Goal: Information Seeking & Learning: Check status

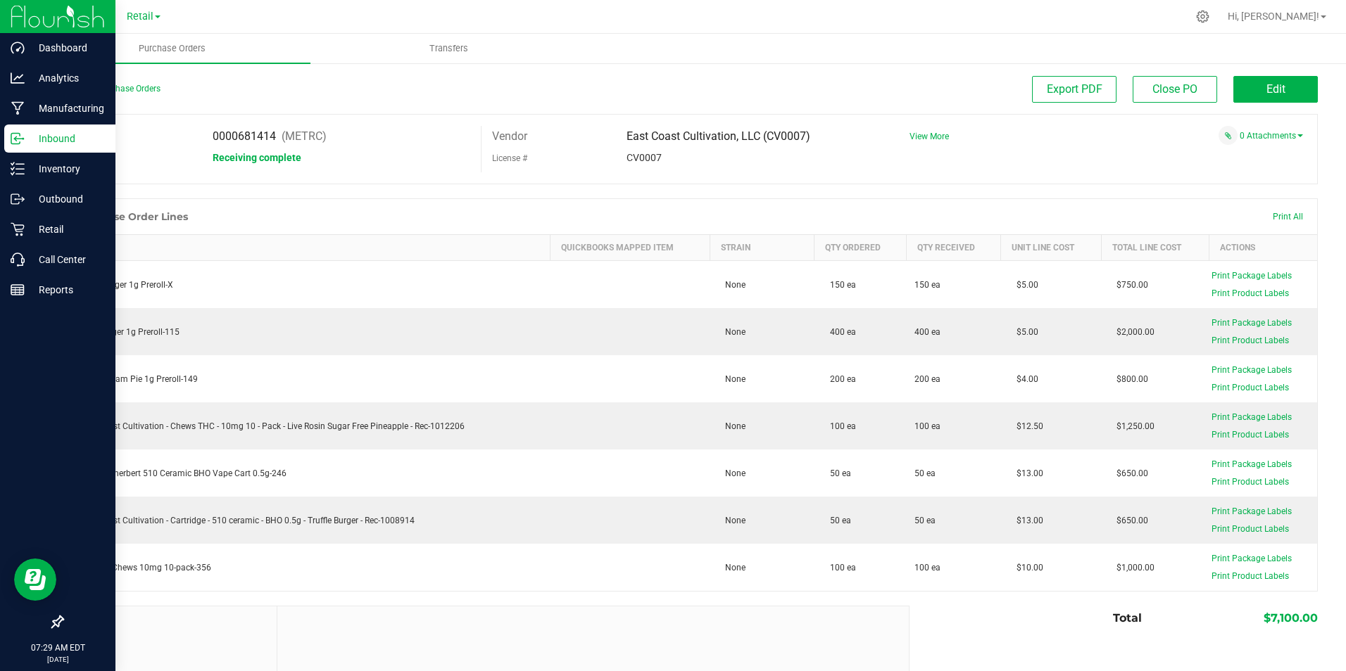
click at [67, 137] on p "Inbound" at bounding box center [67, 138] width 84 height 17
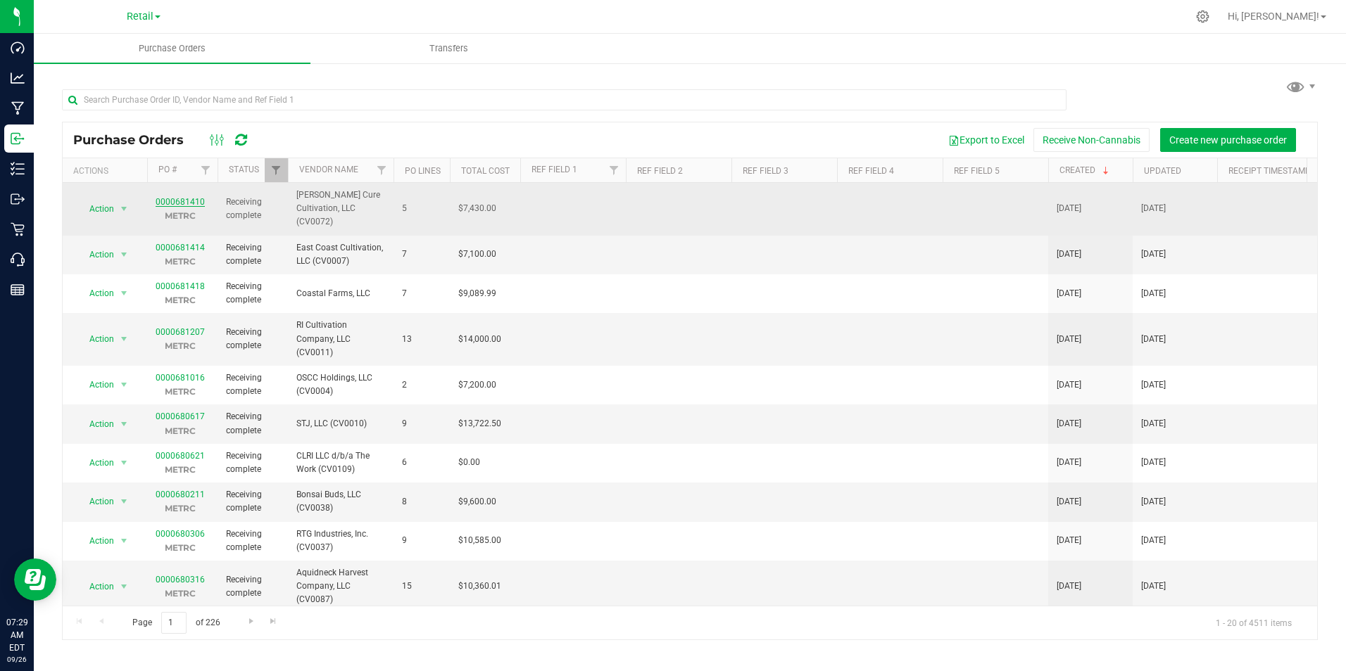
click at [190, 197] on link "0000681410" at bounding box center [180, 202] width 49 height 10
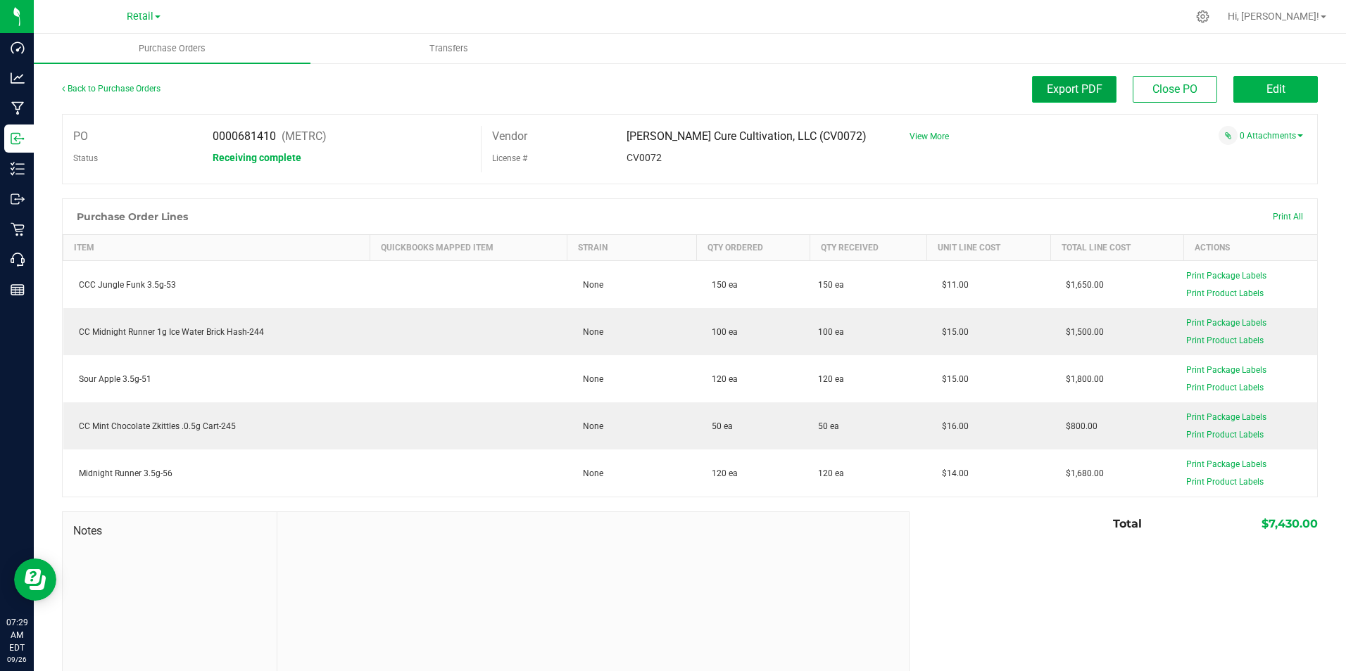
click at [1092, 101] on button "Export PDF" at bounding box center [1074, 89] width 84 height 27
click at [808, 80] on div "Export PDF Close PO Edit" at bounding box center [847, 89] width 942 height 27
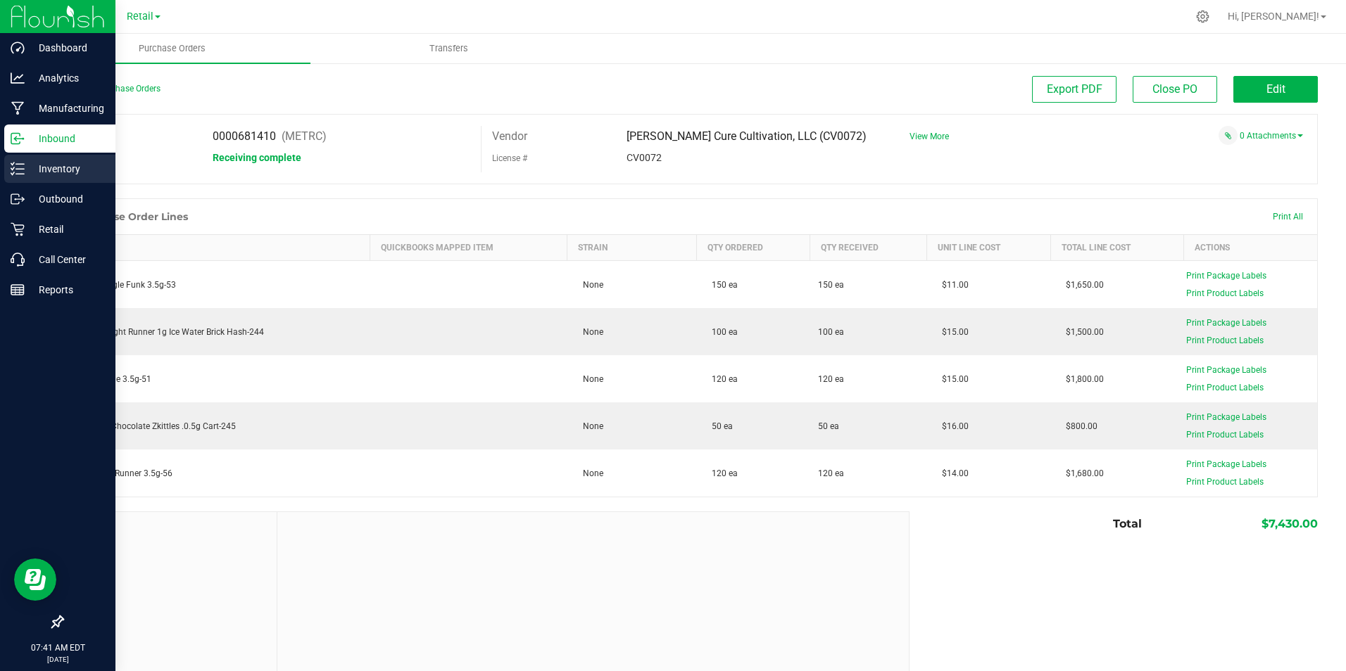
click at [35, 170] on p "Inventory" at bounding box center [67, 168] width 84 height 17
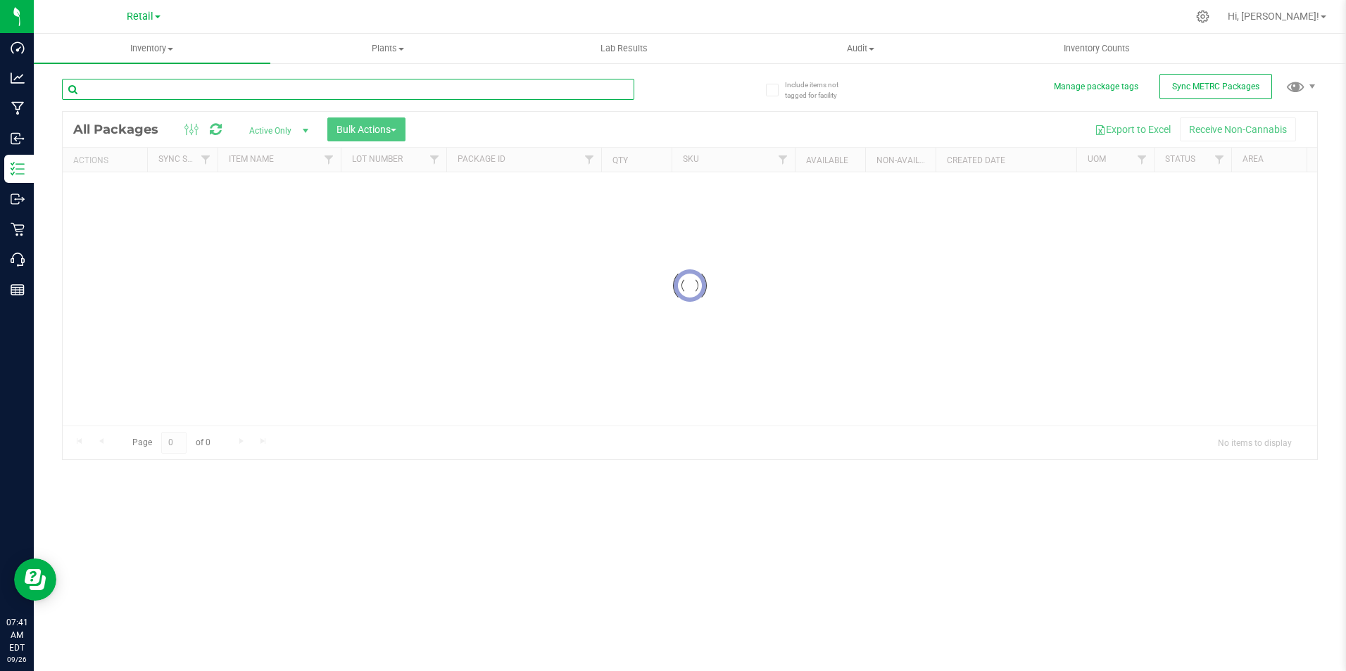
click at [192, 89] on input "text" at bounding box center [348, 89] width 572 height 21
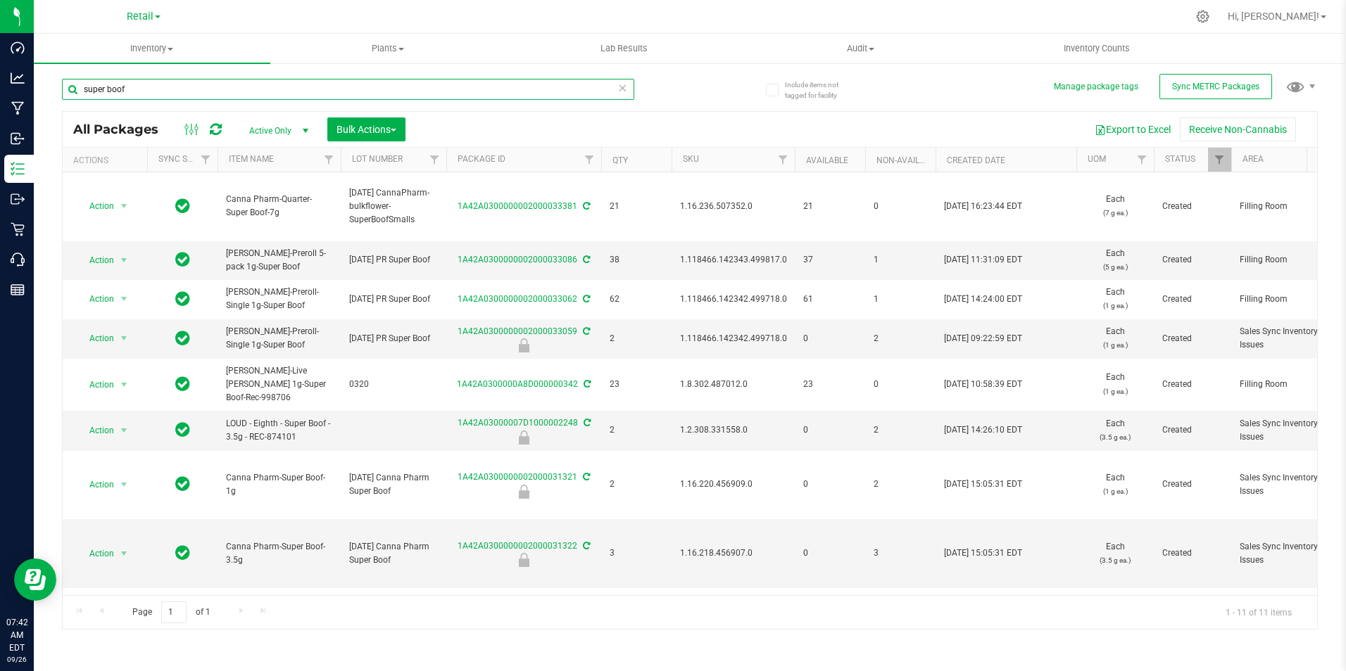
type input "super boof"
drag, startPoint x: 140, startPoint y: 89, endPoint x: -28, endPoint y: 80, distance: 168.5
click at [0, 80] on html "Dashboard Analytics Manufacturing Inbound Inventory Outbound Retail Call Center…" at bounding box center [673, 335] width 1346 height 671
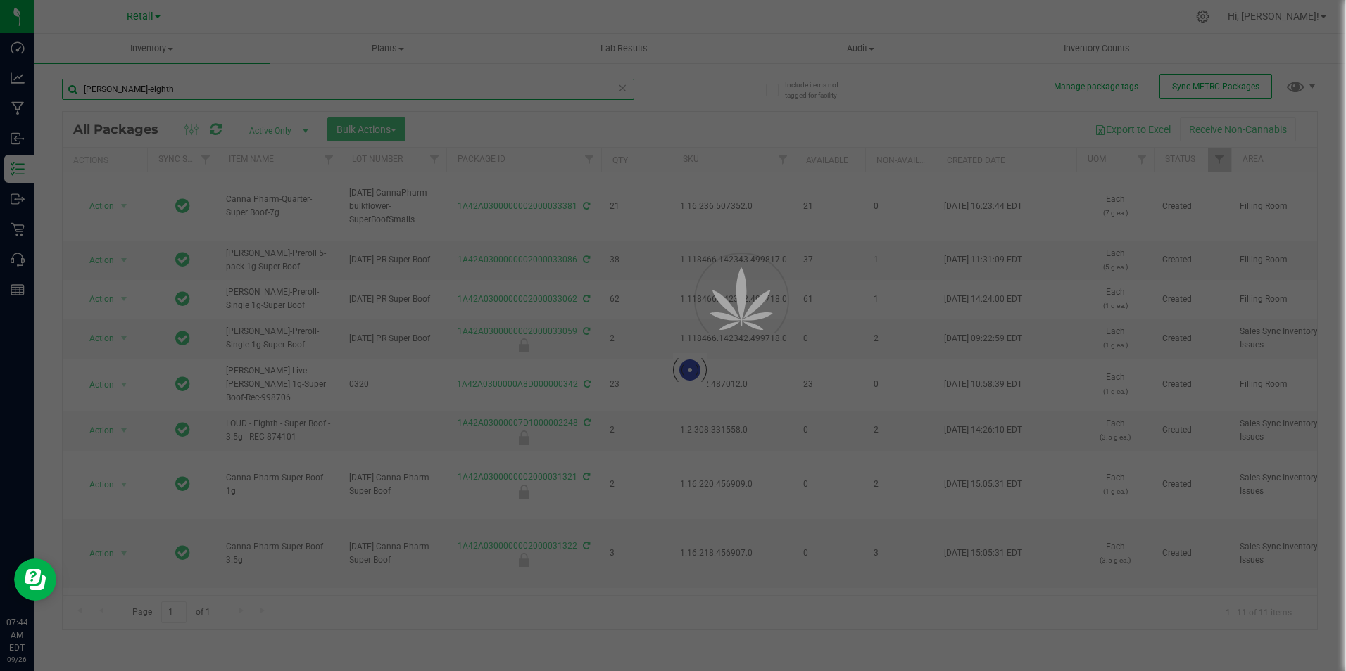
type input "[PERSON_NAME]-eighth"
click at [153, 15] on span "Retail" at bounding box center [140, 17] width 27 height 13
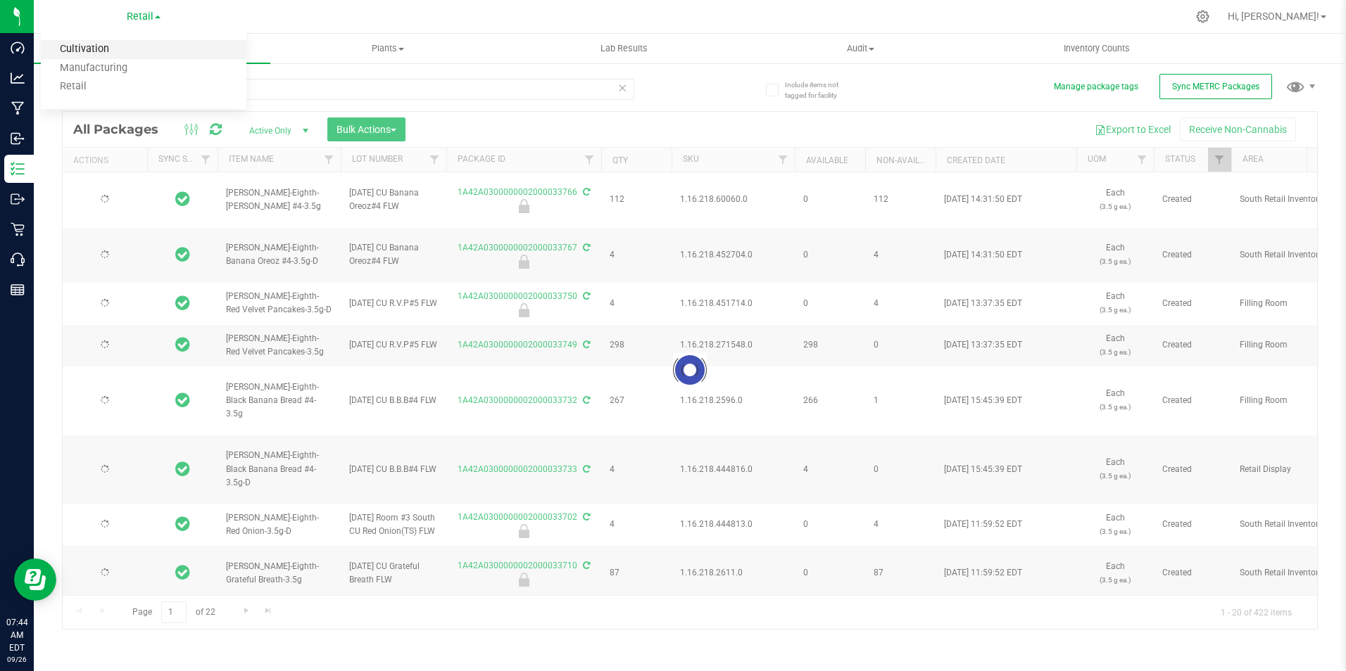
click at [125, 54] on link "Cultivation" at bounding box center [144, 49] width 206 height 19
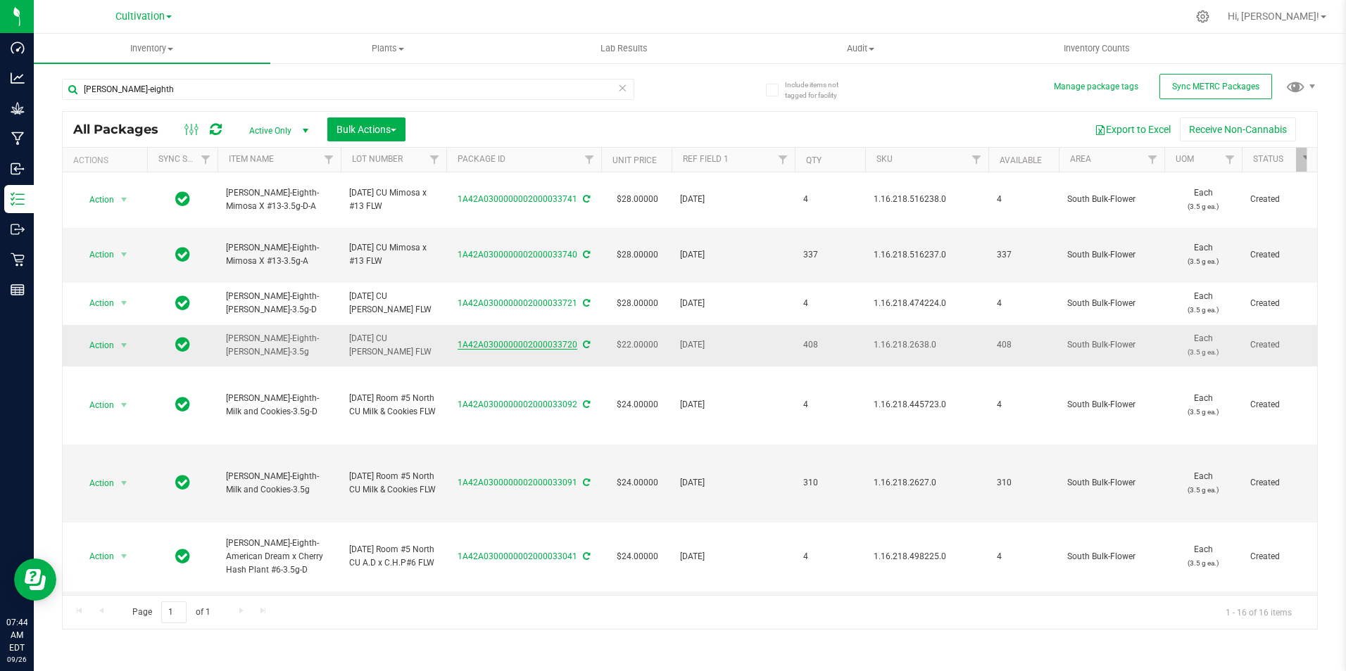
click at [542, 340] on link "1A42A0300000002000033720" at bounding box center [517, 345] width 120 height 10
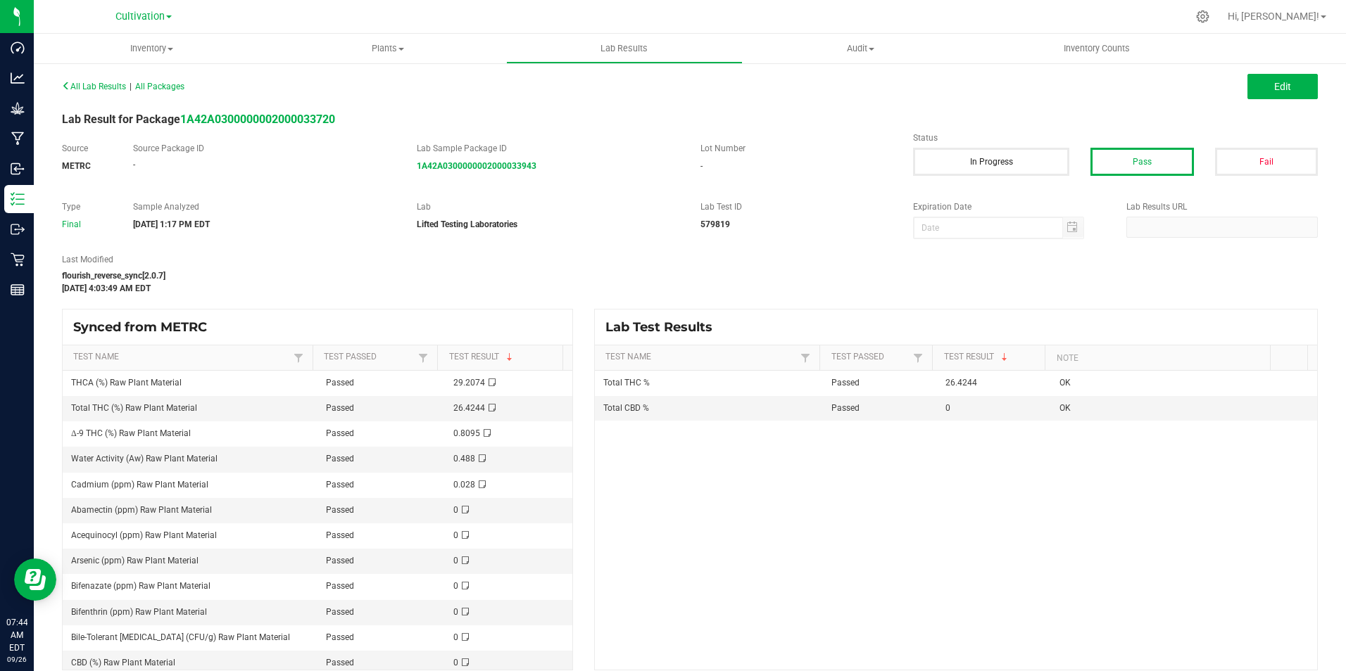
click at [156, 23] on div "Cultivation Cultivation Manufacturing Retail" at bounding box center [143, 16] width 56 height 17
click at [141, 18] on span "Cultivation" at bounding box center [139, 17] width 49 height 13
click at [128, 89] on link "Retail" at bounding box center [144, 86] width 206 height 19
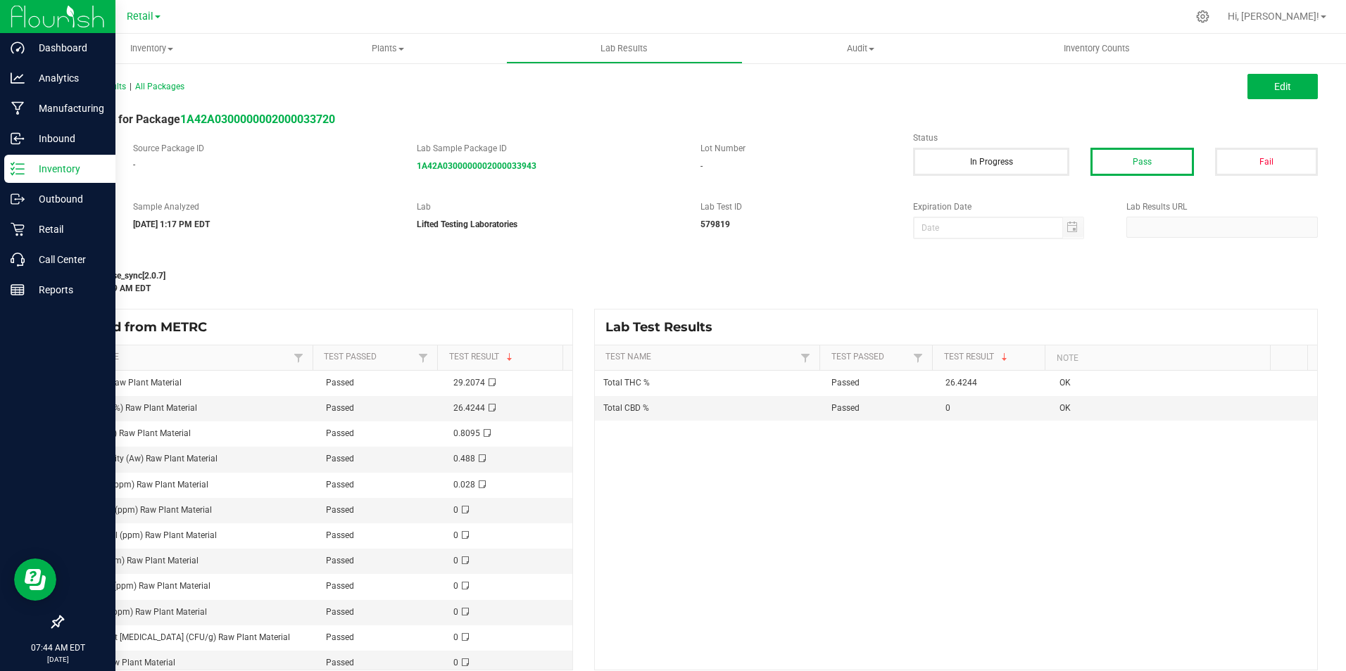
click at [47, 165] on p "Inventory" at bounding box center [67, 168] width 84 height 17
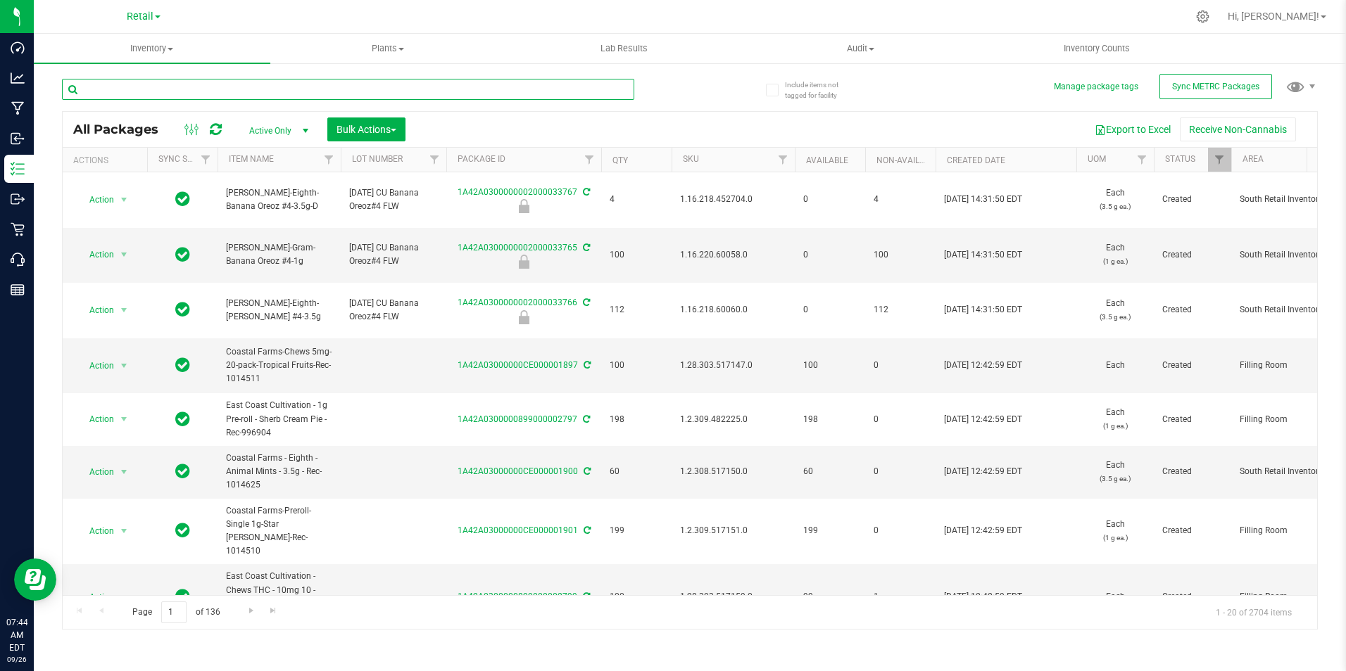
click at [141, 87] on input "text" at bounding box center [348, 89] width 572 height 21
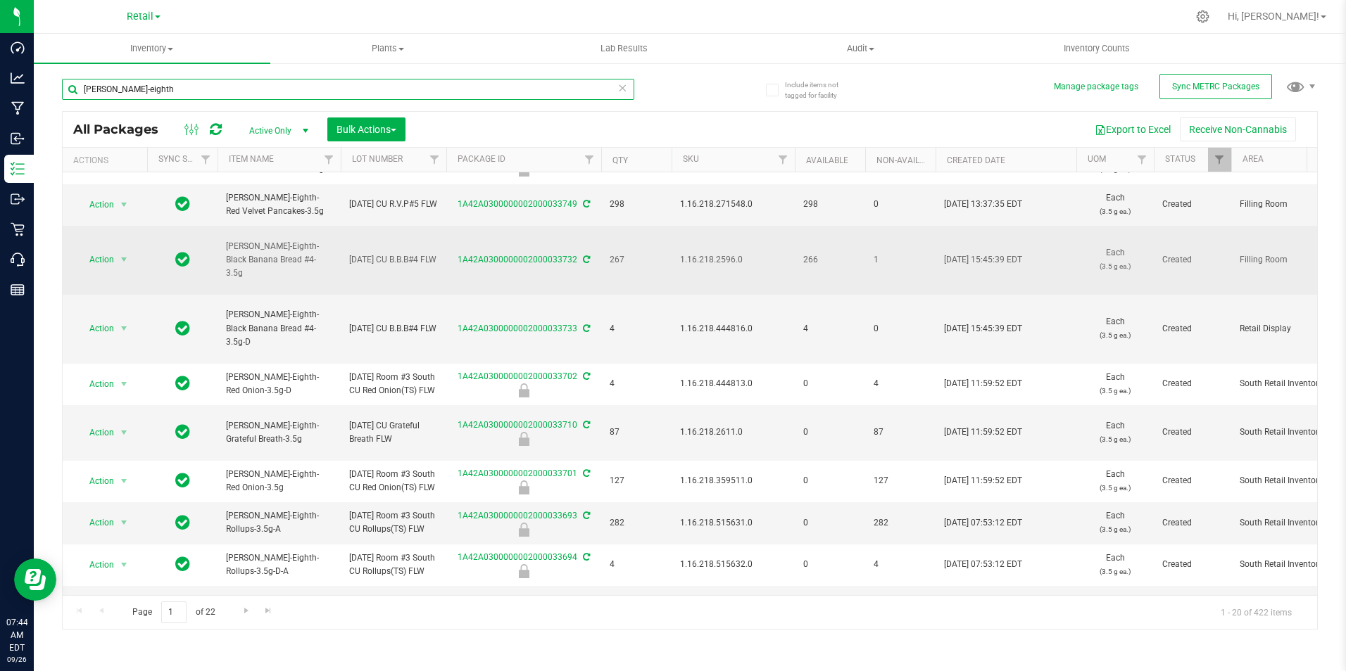
scroll to position [70, 0]
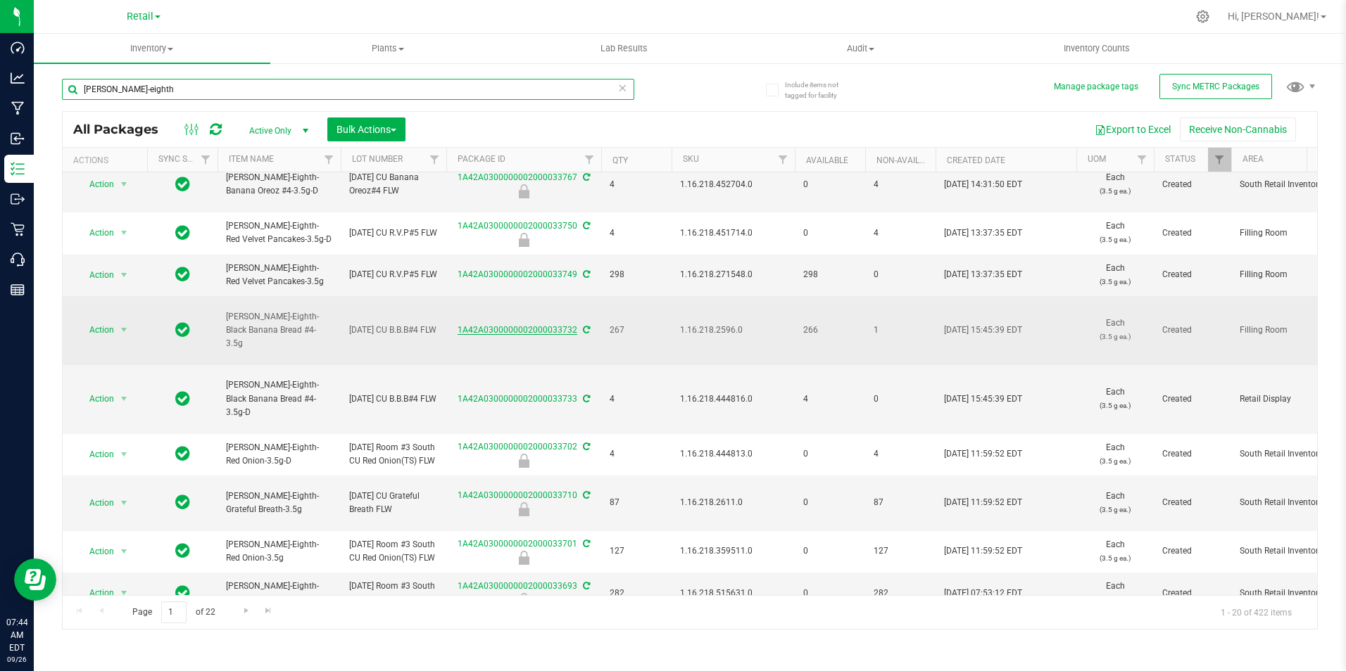
type input "[PERSON_NAME]-eighth"
click at [532, 330] on link "1A42A0300000002000033732" at bounding box center [517, 330] width 120 height 10
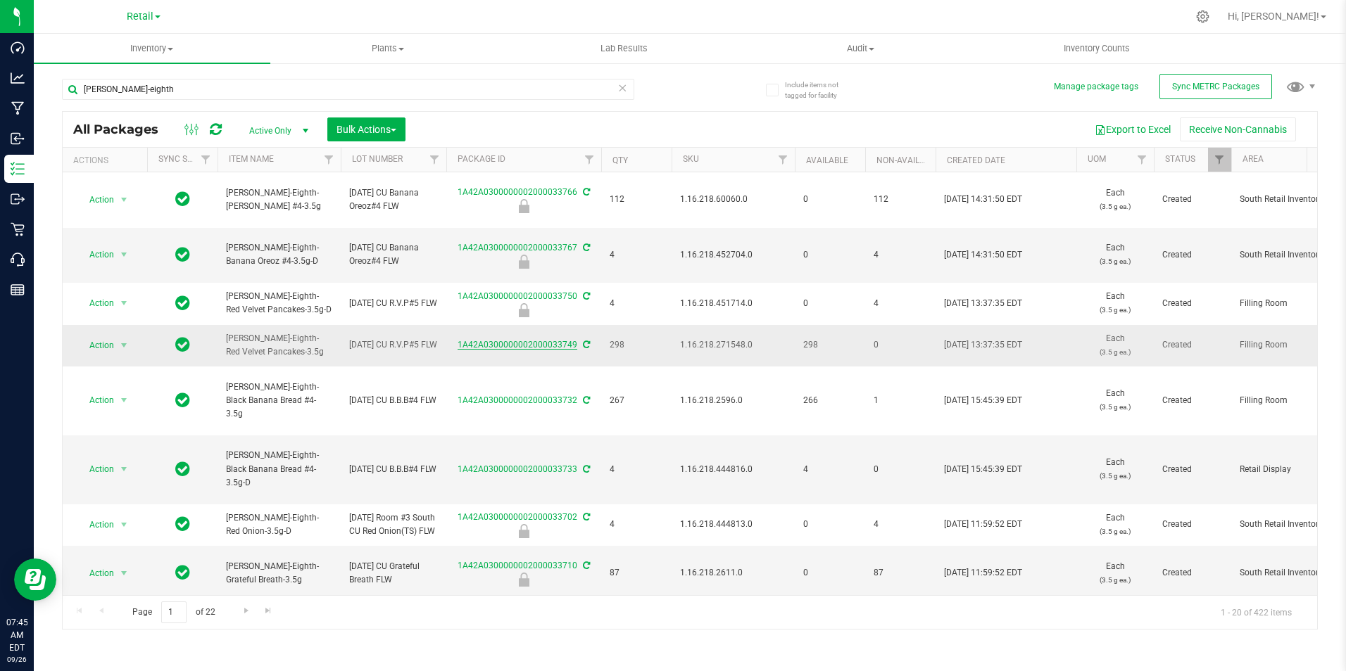
click at [503, 342] on link "1A42A0300000002000033749" at bounding box center [517, 345] width 120 height 10
click at [150, 20] on span "Retail" at bounding box center [140, 17] width 27 height 12
click at [127, 49] on link "Cultivation" at bounding box center [144, 49] width 206 height 19
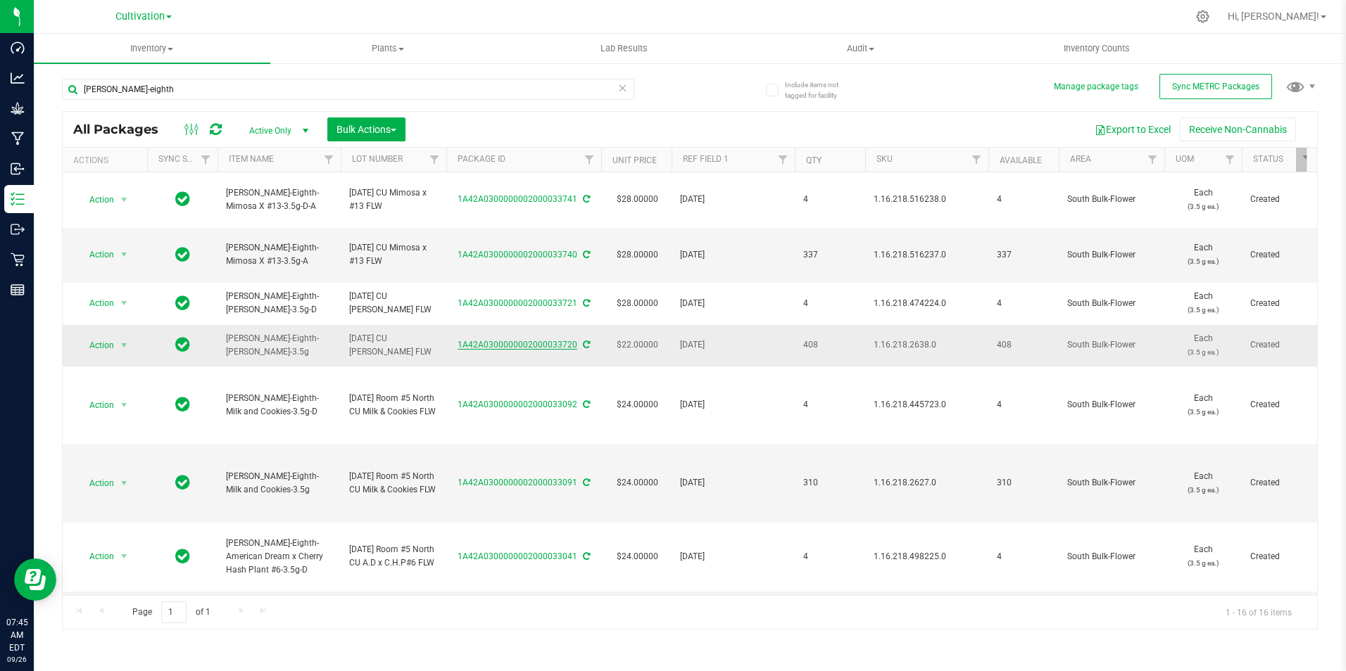
click at [473, 340] on link "1A42A0300000002000033720" at bounding box center [517, 345] width 120 height 10
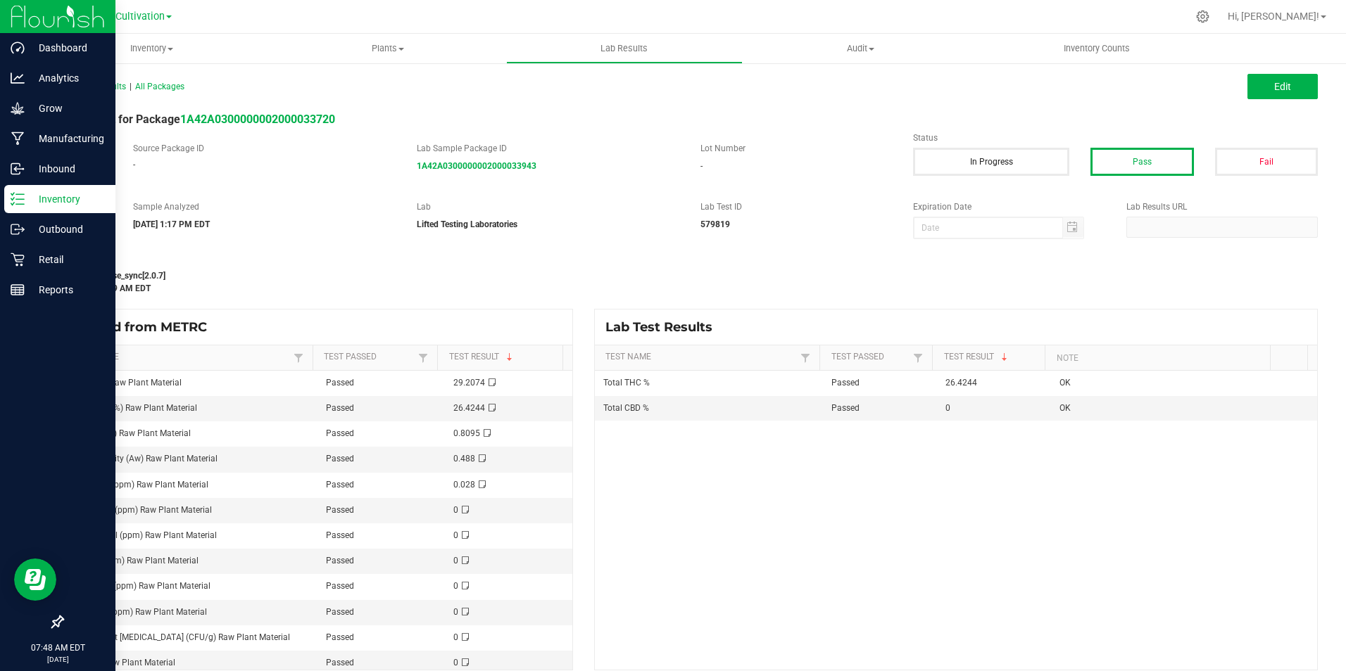
click at [72, 191] on p "Inventory" at bounding box center [67, 199] width 84 height 17
